Goal: Go to known website: Go to known website

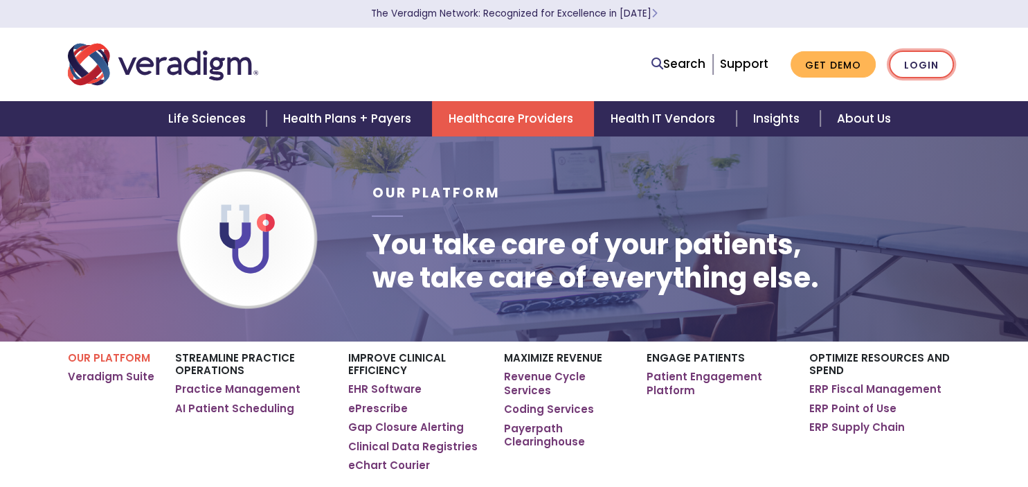
click at [938, 58] on link "Login" at bounding box center [921, 65] width 65 height 28
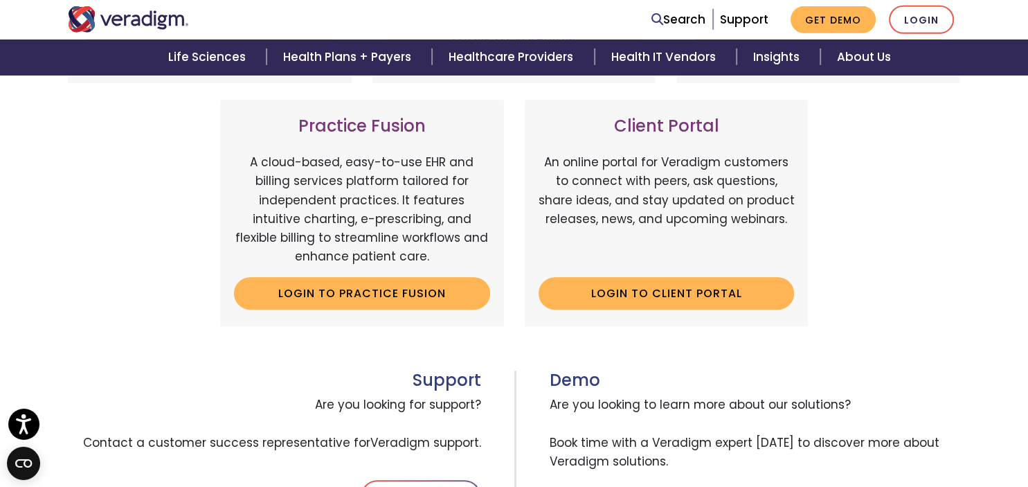
scroll to position [461, 0]
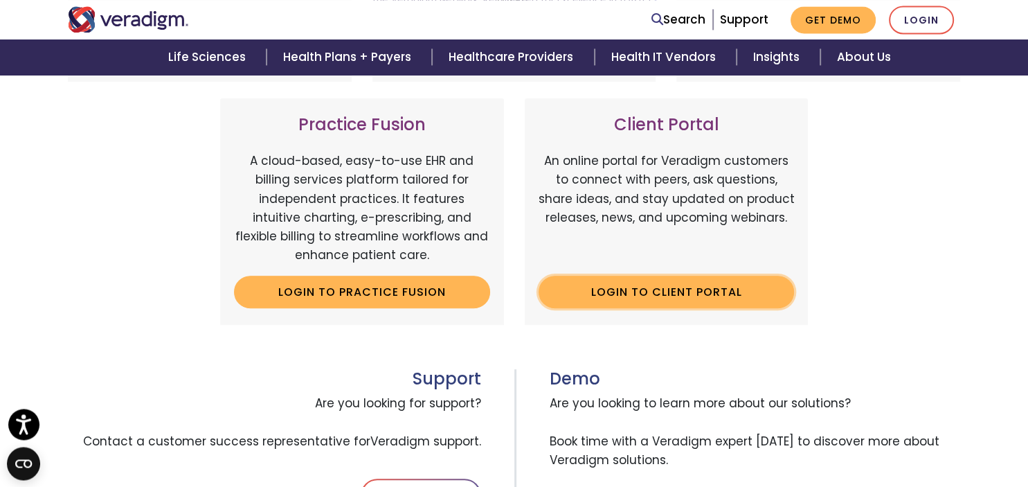
click at [663, 283] on link "Login to Client Portal" at bounding box center [666, 291] width 256 height 32
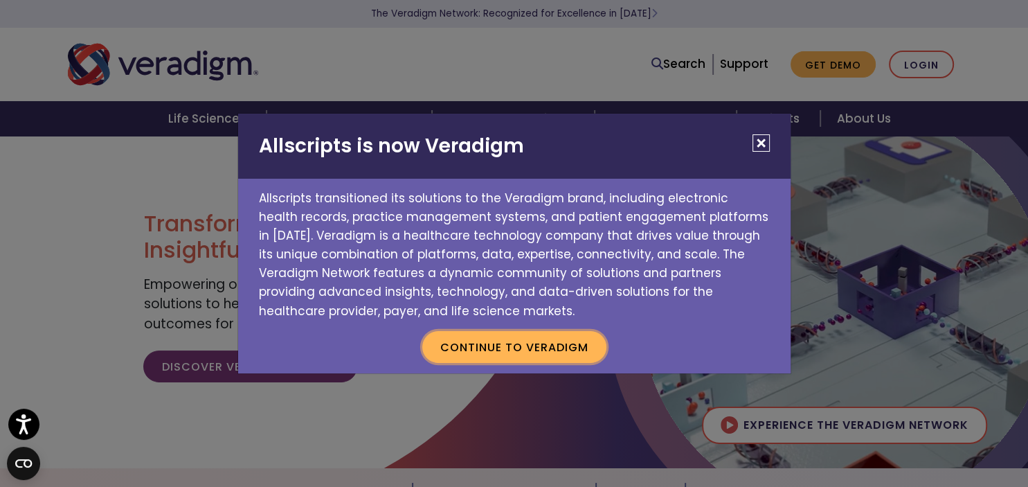
click at [523, 351] on button "Continue to Veradigm" at bounding box center [514, 347] width 184 height 32
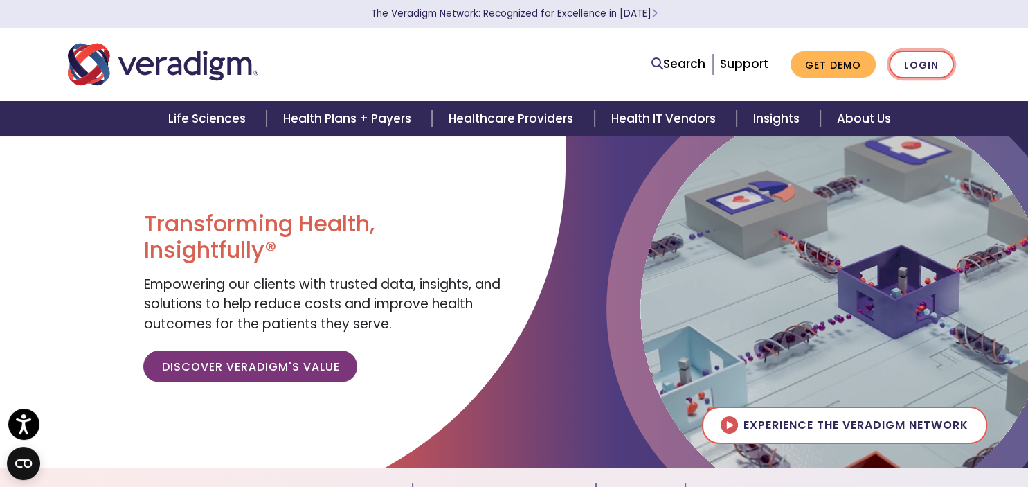
click at [923, 64] on link "Login" at bounding box center [921, 65] width 65 height 28
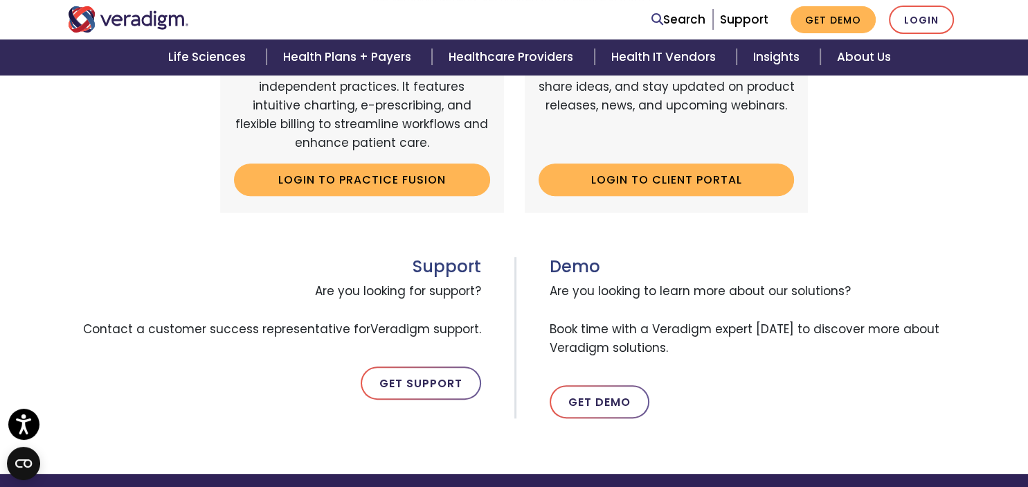
scroll to position [574, 0]
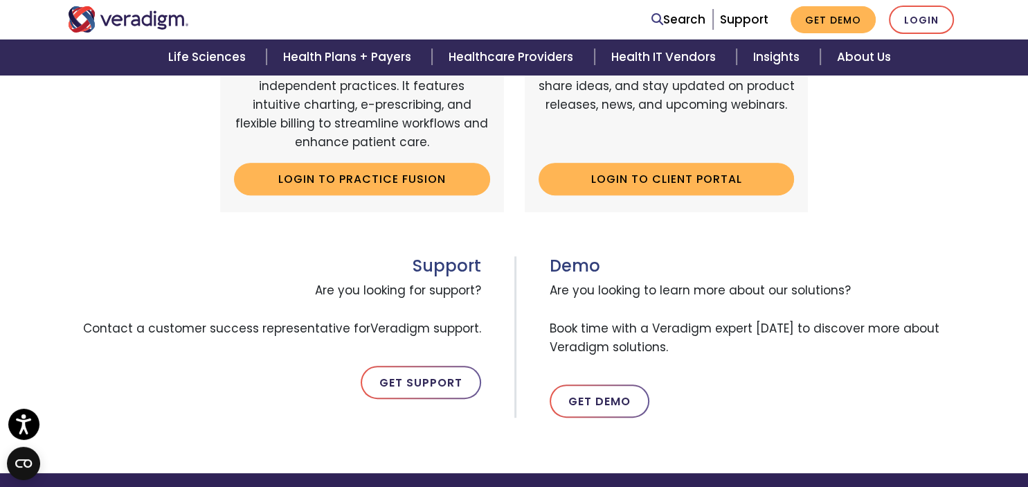
click at [666, 159] on div "Client Portal An online portal for Veradigm customers to connect with peers, as…" at bounding box center [667, 98] width 284 height 226
click at [631, 179] on link "Login to Client Portal" at bounding box center [666, 179] width 256 height 32
